Goal: Information Seeking & Learning: Learn about a topic

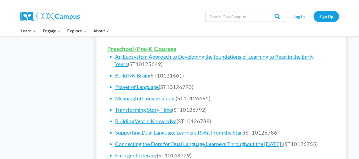
scroll to position [337, 0]
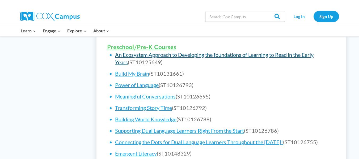
click at [207, 56] on link "An Ecosystem Approach to Developing the foundations of Learning to Read in the …" at bounding box center [214, 59] width 199 height 14
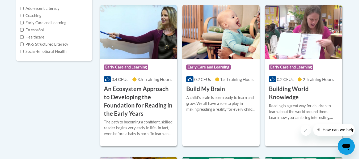
scroll to position [140, 0]
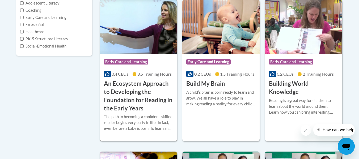
click at [120, 84] on h3 "An Ecosystem Approach to Developing the Foundation for Reading in the Early Yea…" at bounding box center [138, 96] width 69 height 33
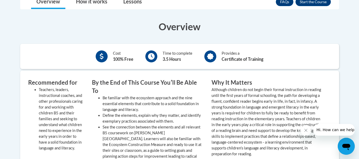
scroll to position [224, 0]
